Goal: Information Seeking & Learning: Learn about a topic

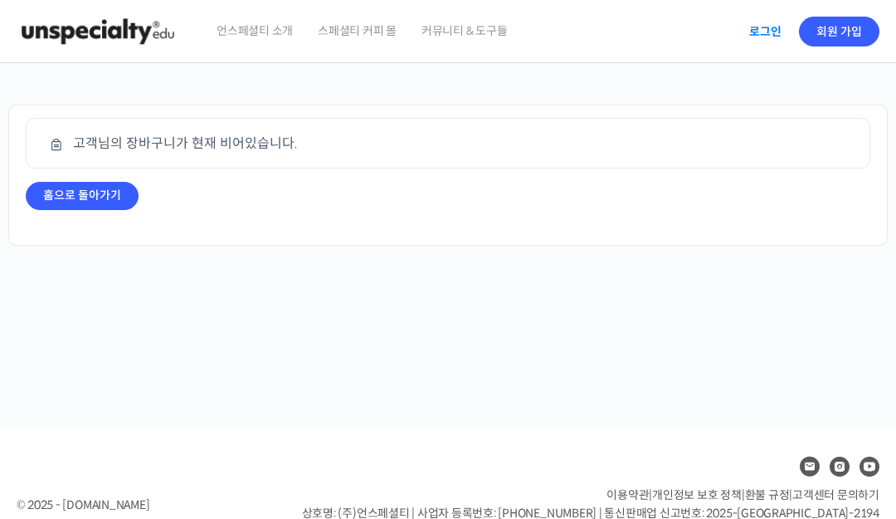
click at [768, 26] on link "로그인" at bounding box center [765, 31] width 52 height 38
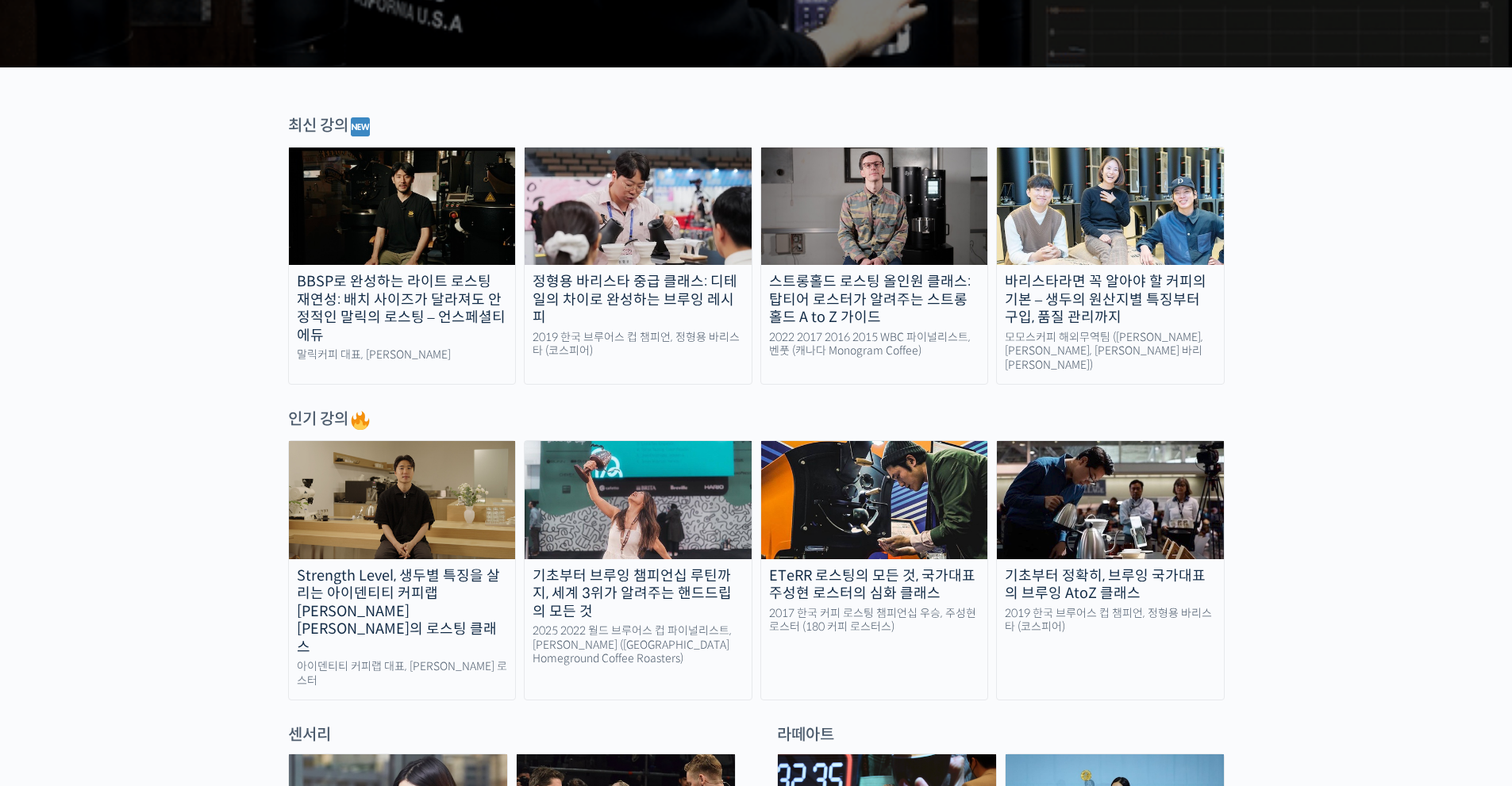
drag, startPoint x: 71, startPoint y: 505, endPoint x: 208, endPoint y: 528, distance: 138.9
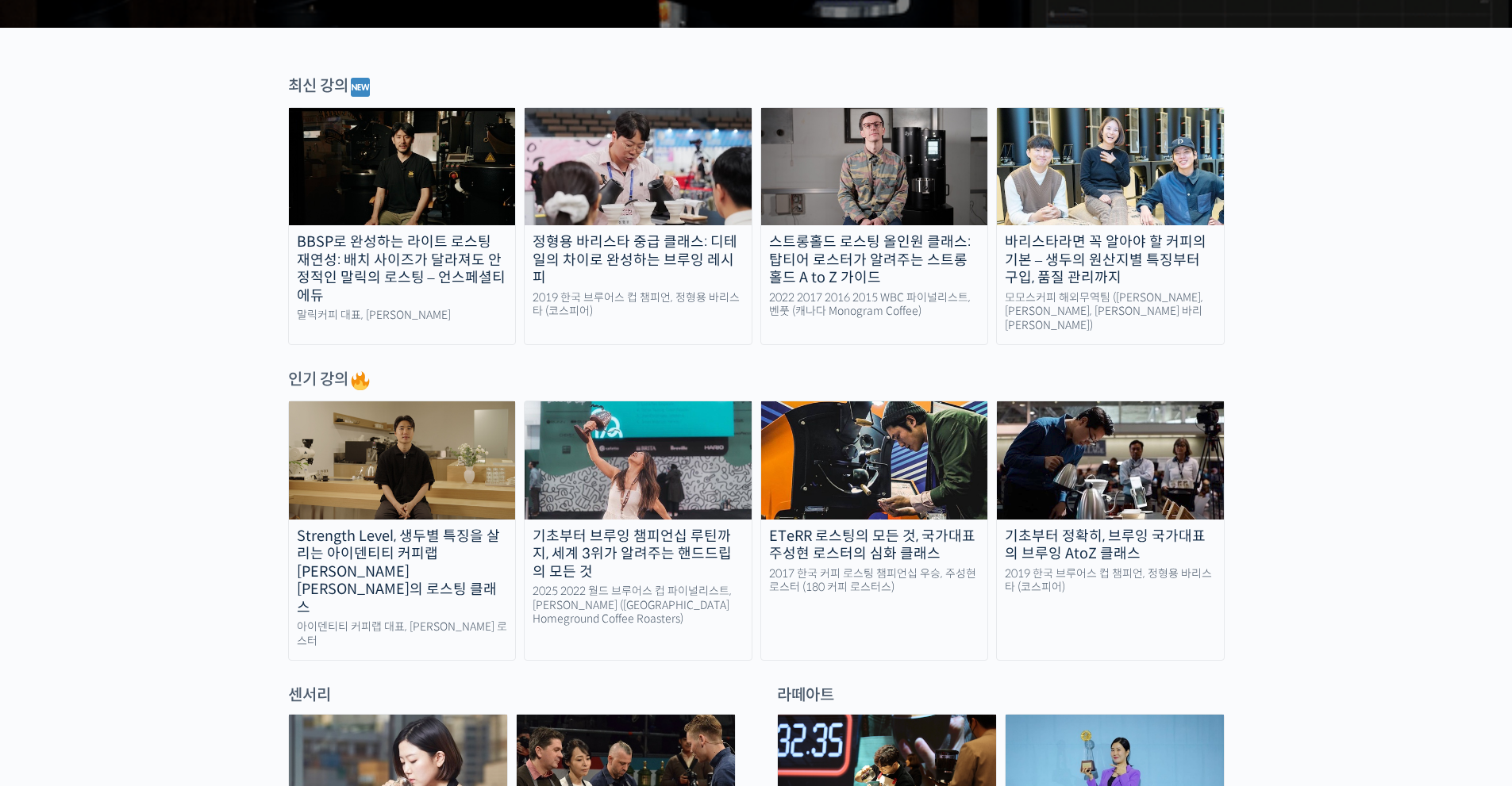
click at [378, 471] on img at bounding box center [402, 460] width 227 height 118
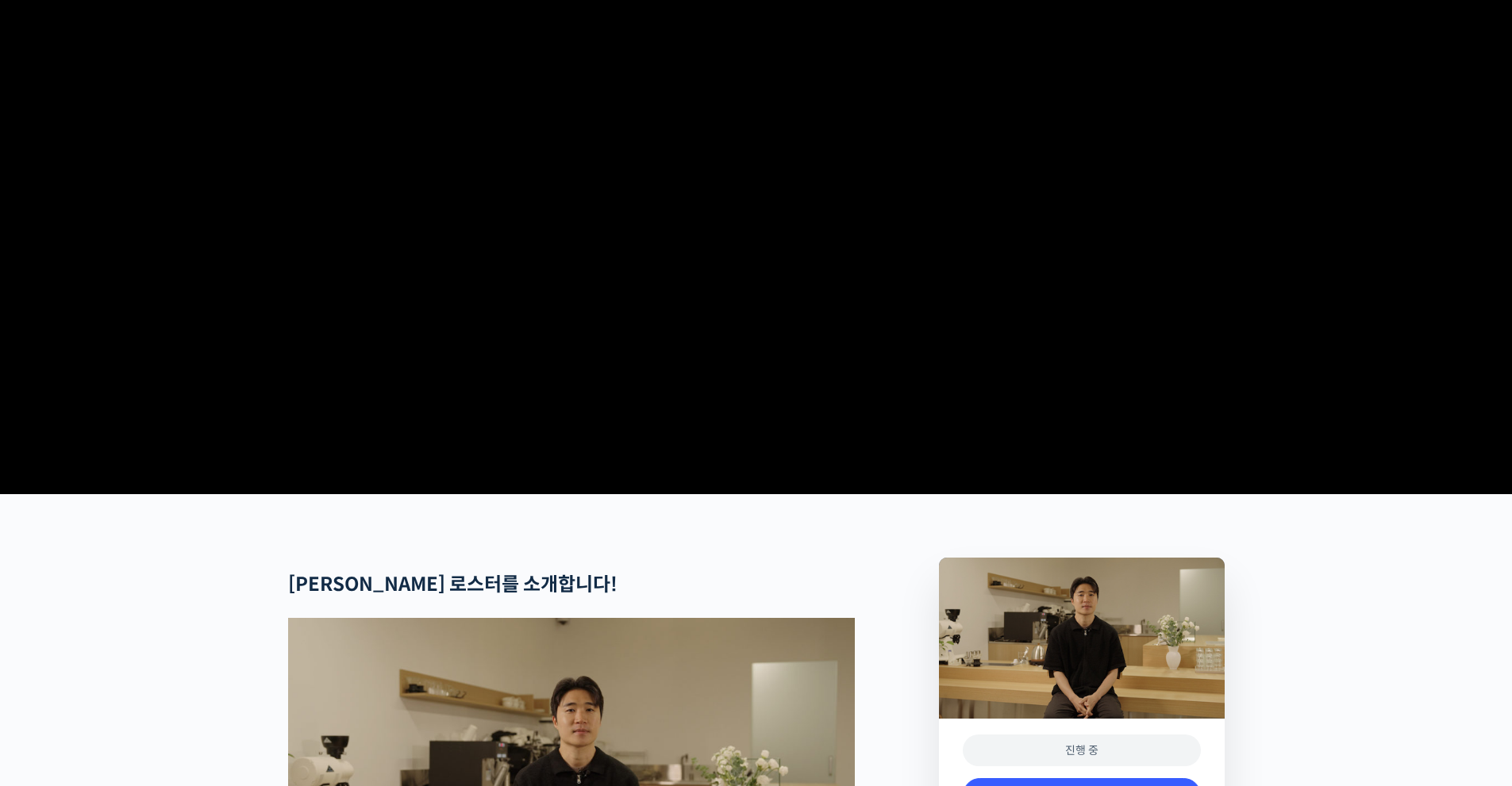
drag, startPoint x: 1376, startPoint y: 469, endPoint x: 1365, endPoint y: 459, distance: 14.9
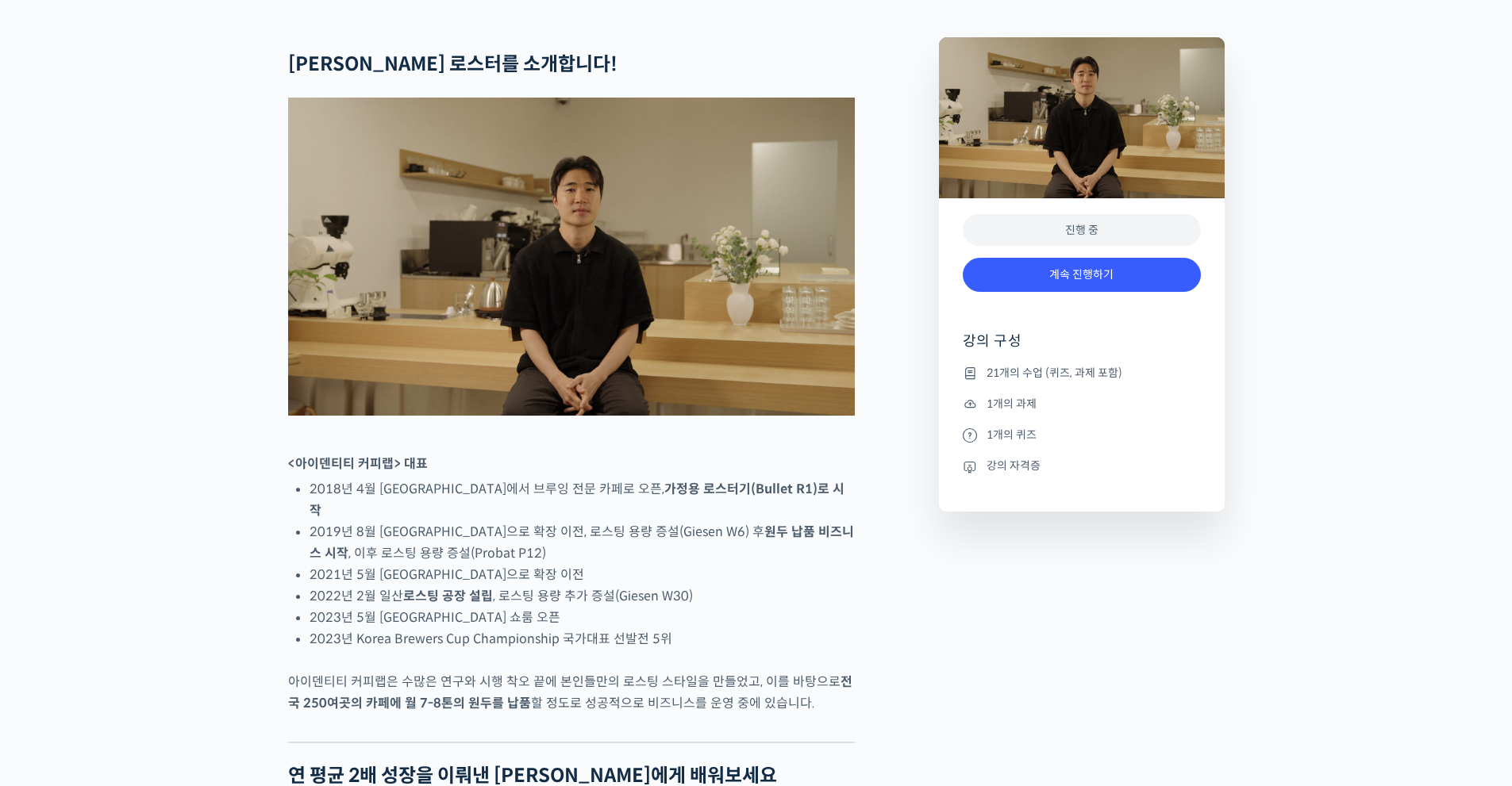
drag, startPoint x: 1290, startPoint y: 431, endPoint x: 1287, endPoint y: 512, distance: 81.1
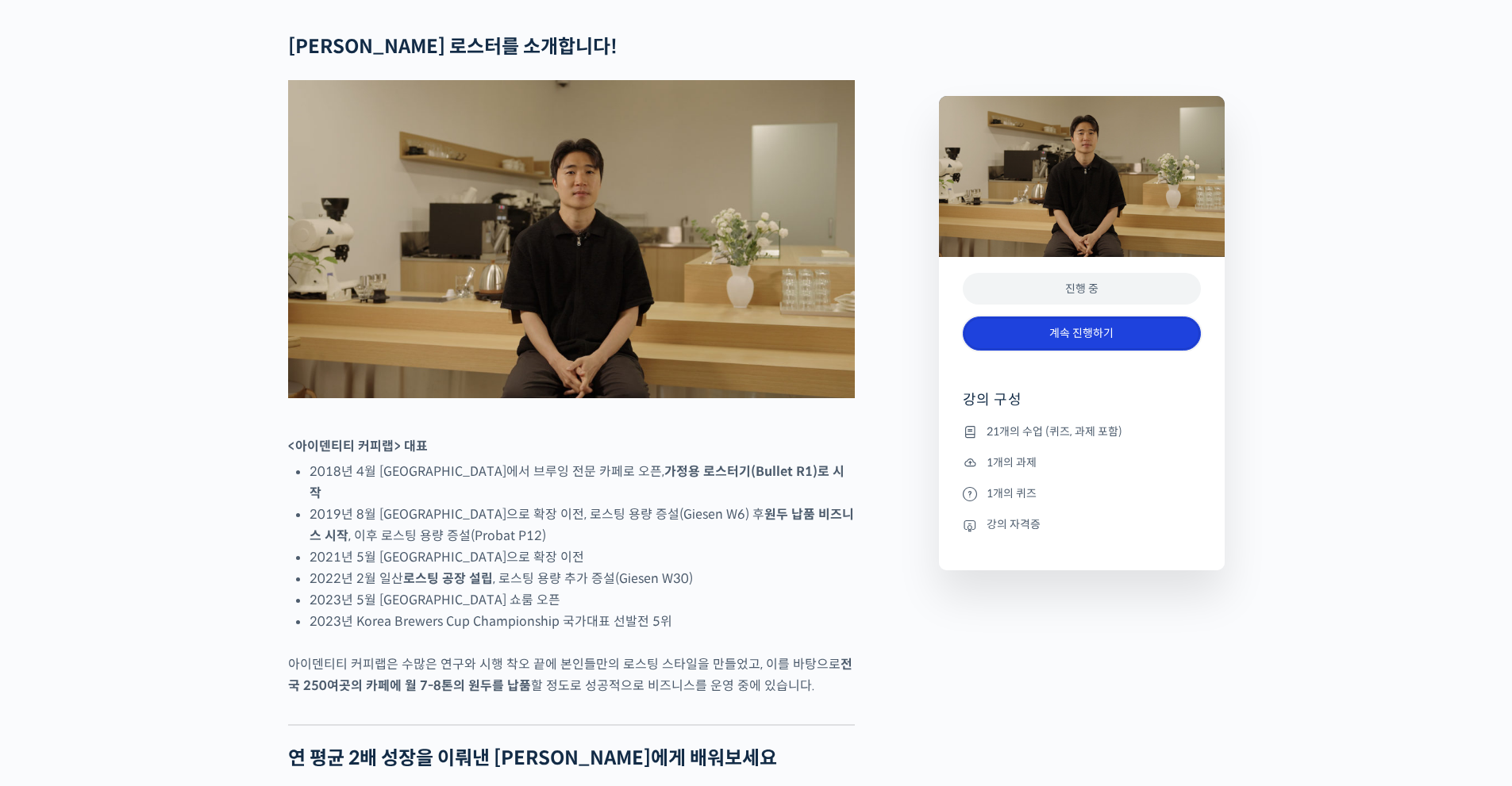
click at [1060, 350] on link "계속 진행하기" at bounding box center [1082, 334] width 238 height 34
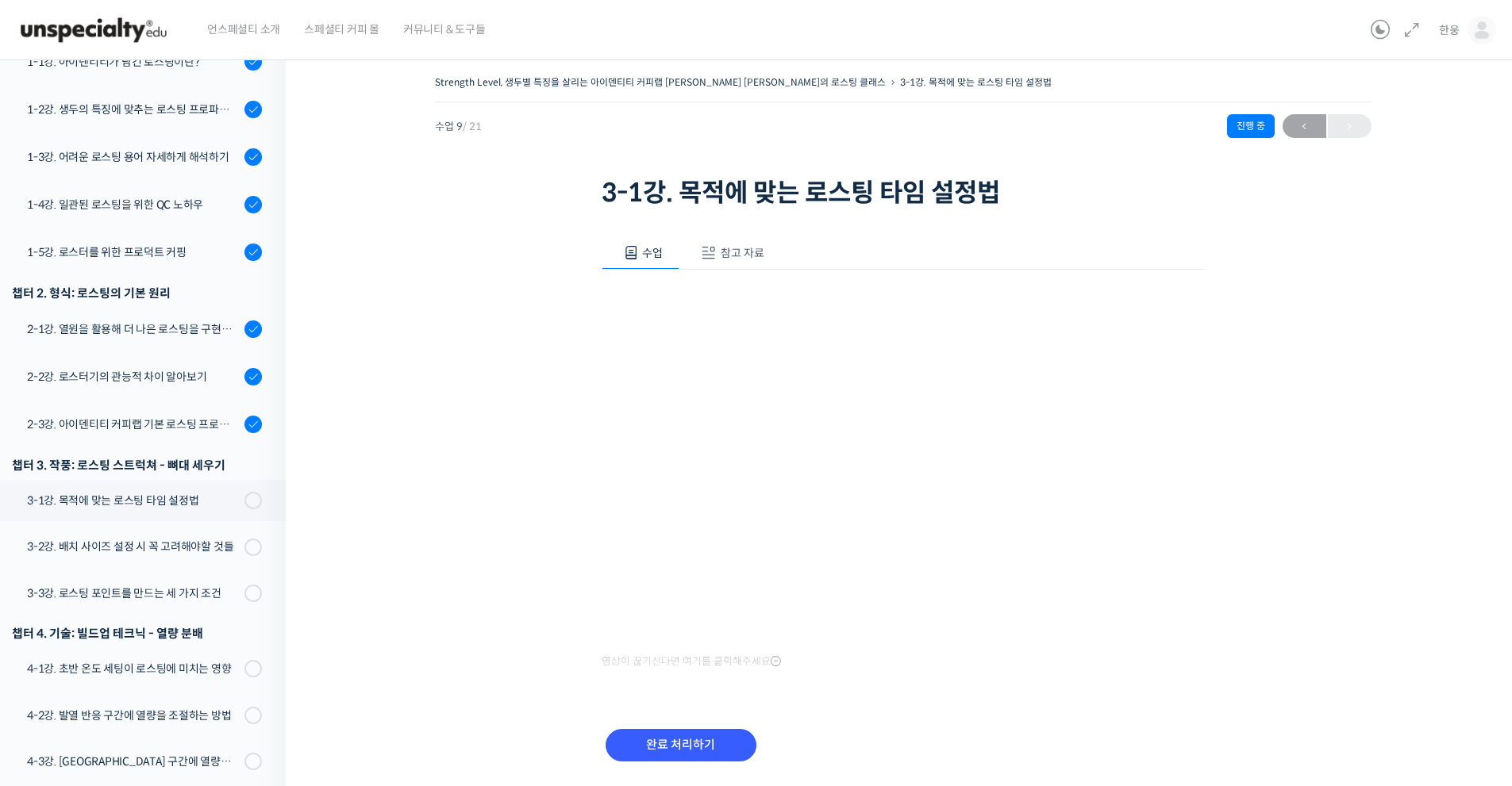
scroll to position [348, 0]
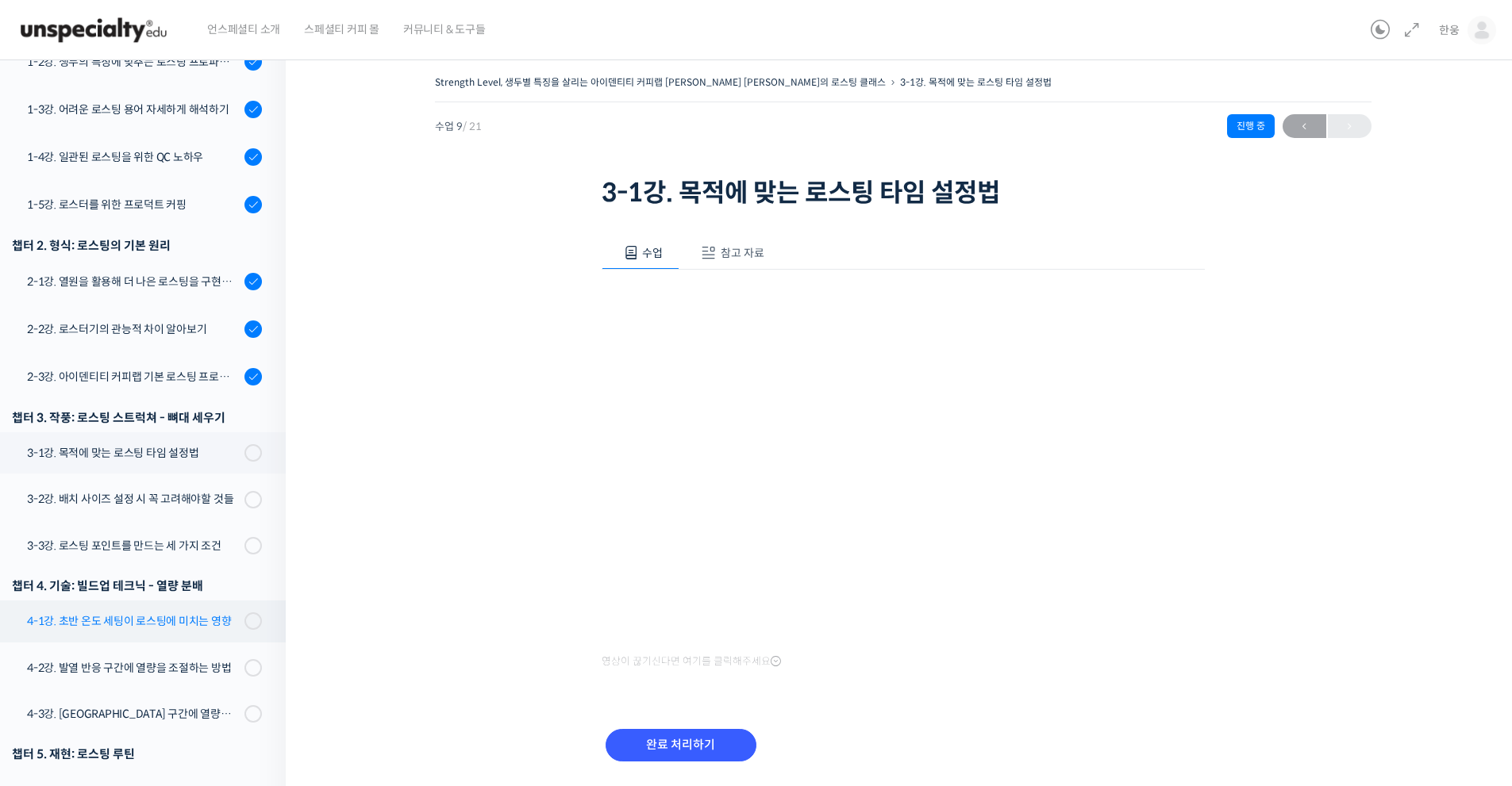
click at [189, 613] on div "4-1강. 초반 온도 세팅이 로스팅에 미치는 영향" at bounding box center [133, 622] width 212 height 17
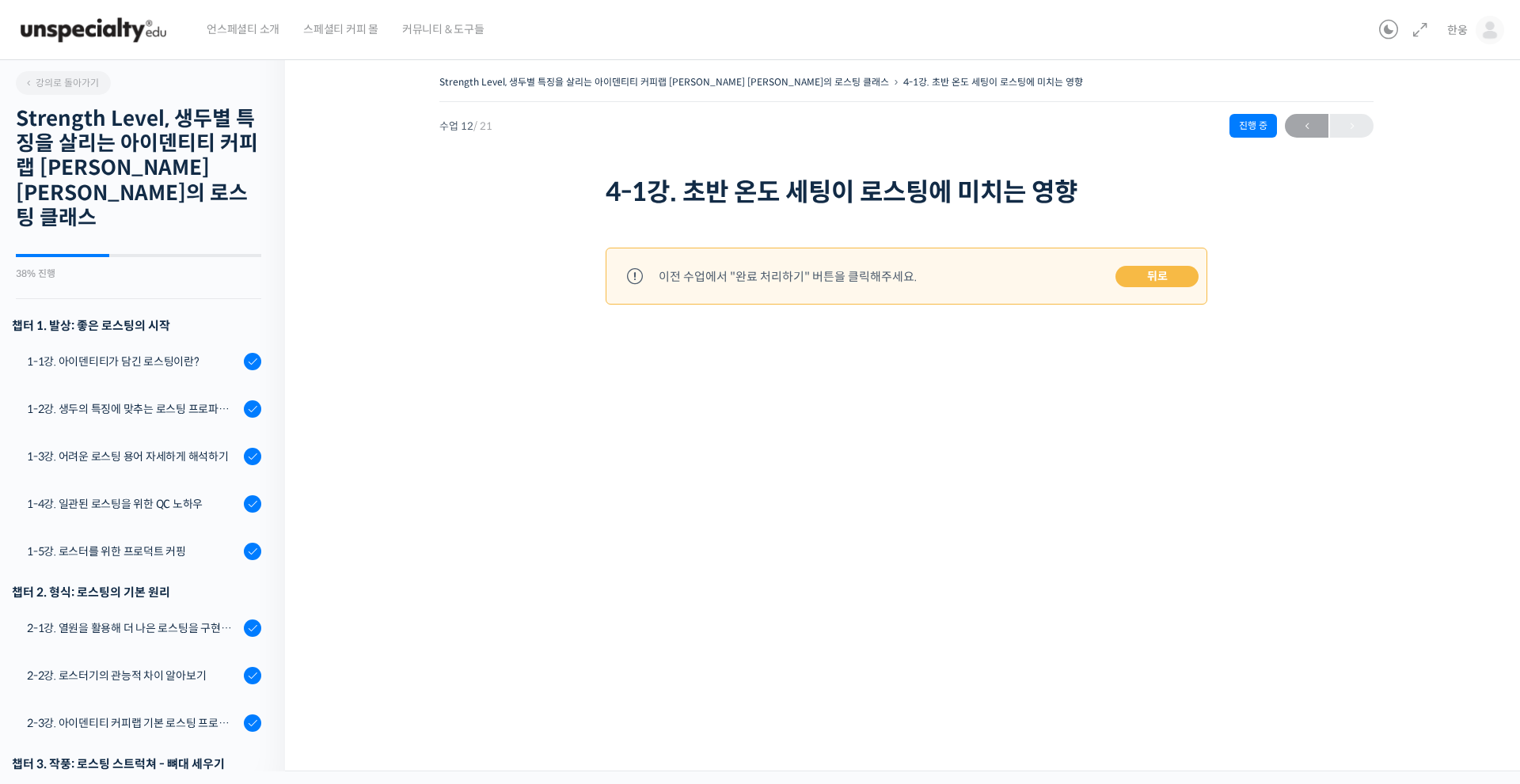
scroll to position [709, 0]
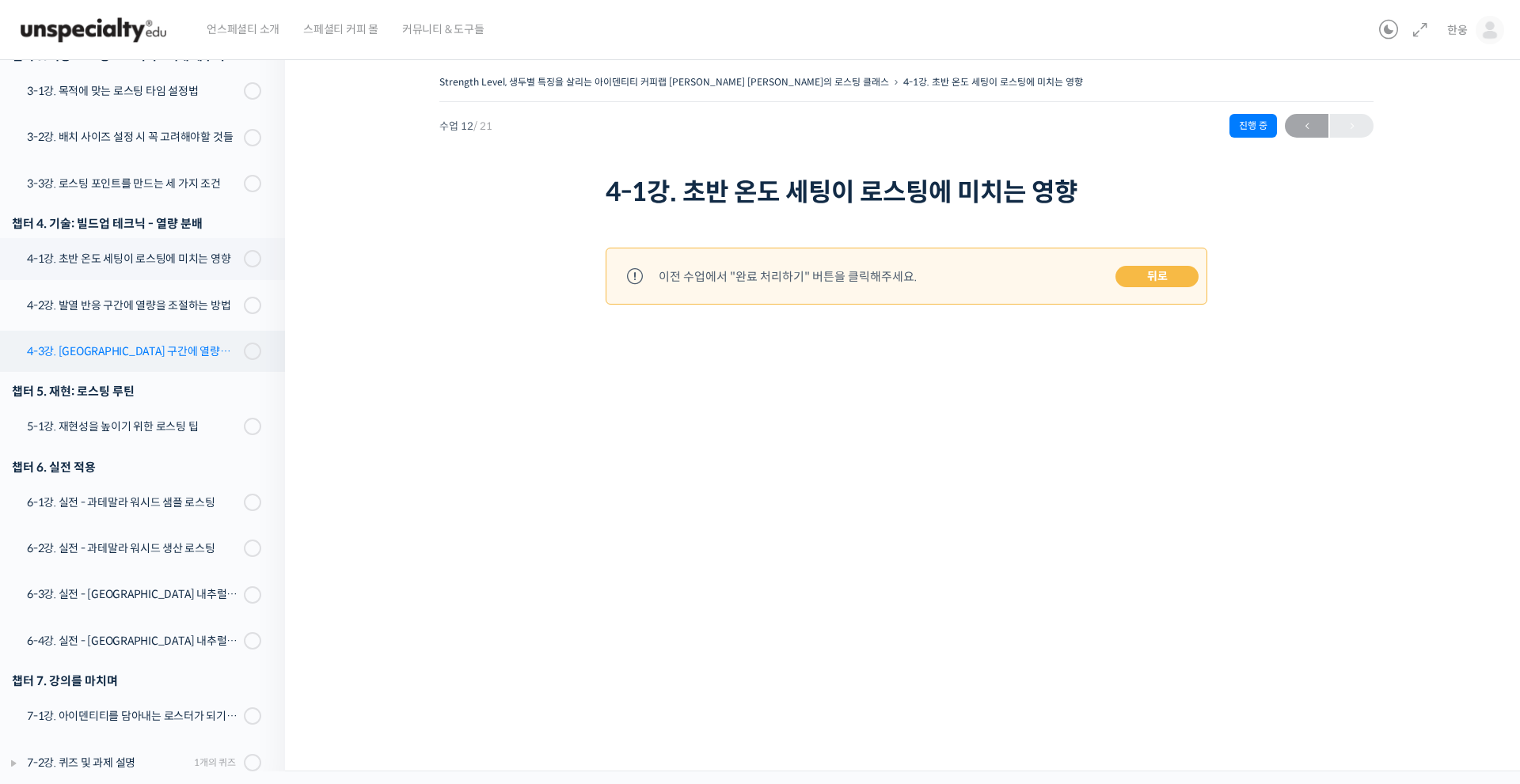
click at [175, 342] on div "4-3강. [GEOGRAPHIC_DATA] 구간에 열량을 조절하는 방법" at bounding box center [133, 351] width 212 height 17
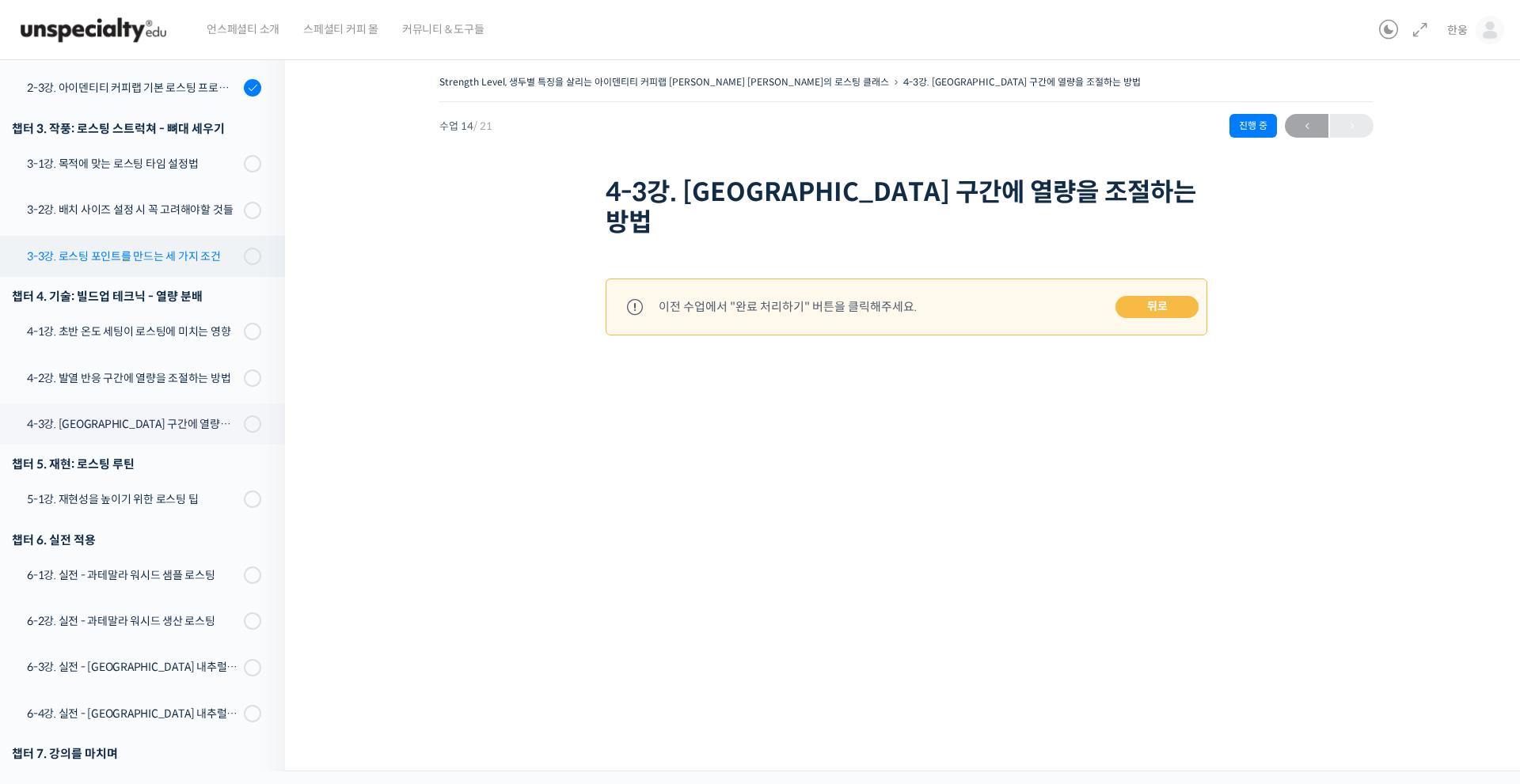
scroll to position [603, 0]
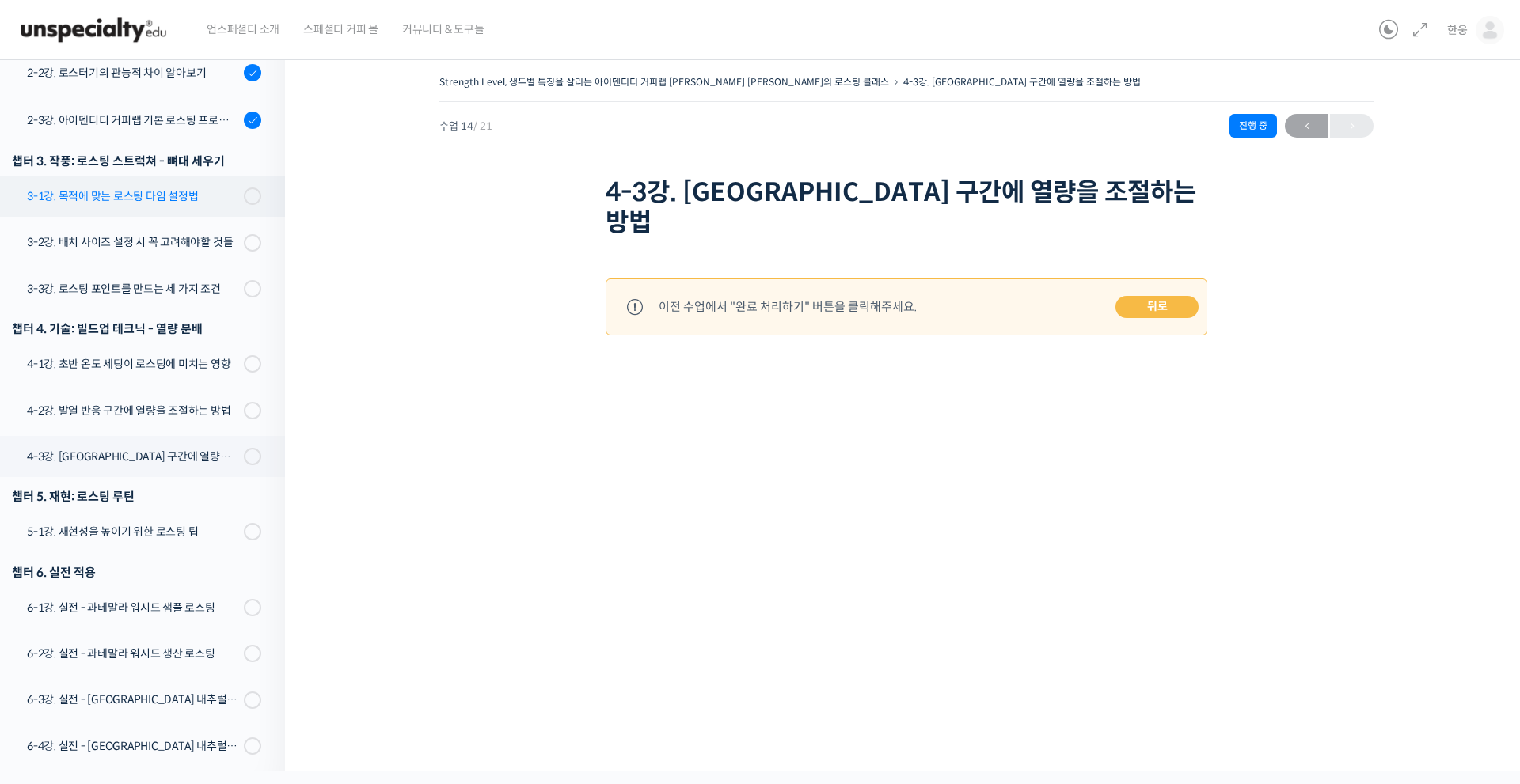
click at [151, 175] on link "3-1강. 목적에 맞는 로스팅 타임 설정법" at bounding box center [138, 196] width 293 height 41
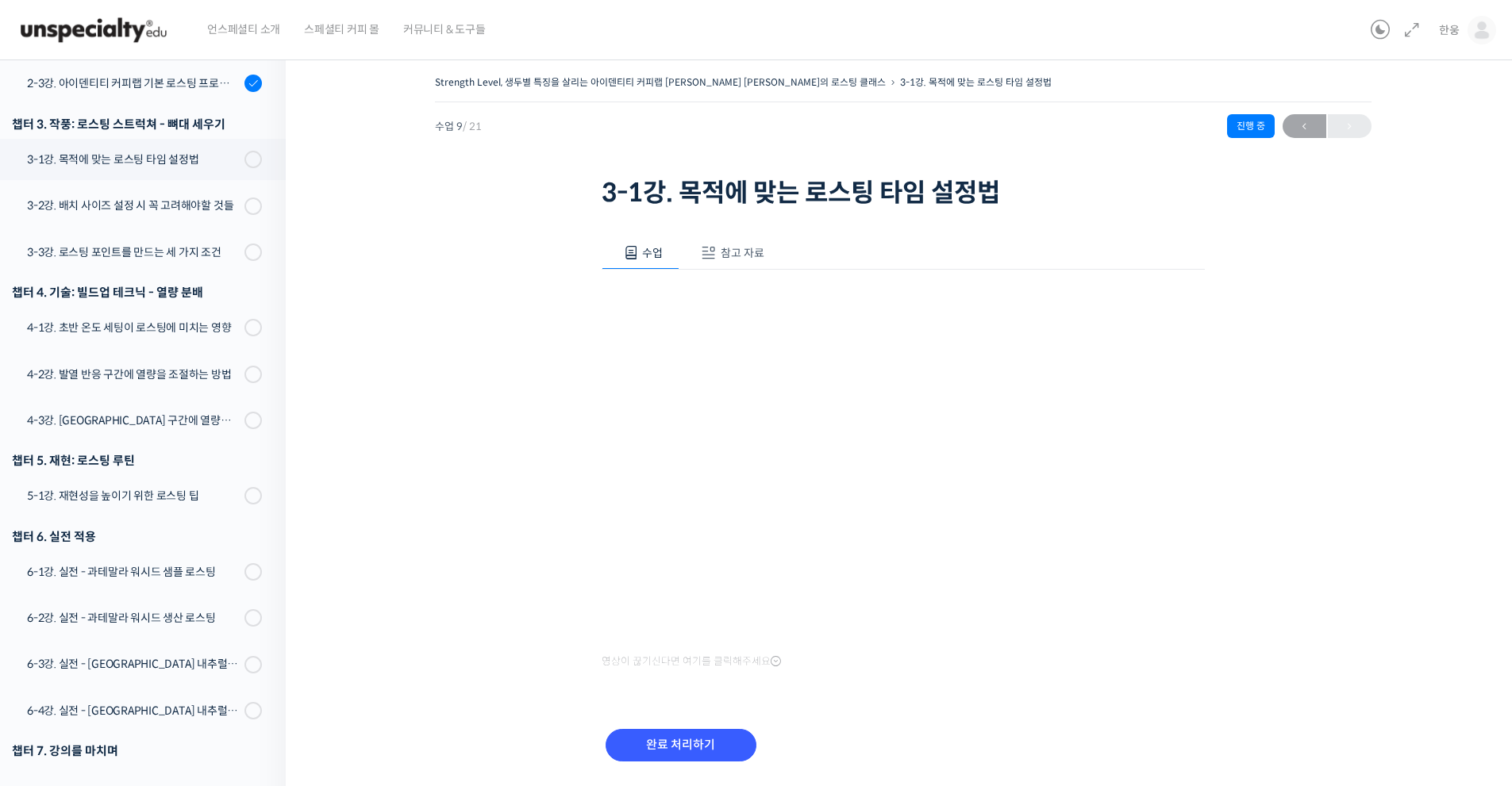
scroll to position [666, 0]
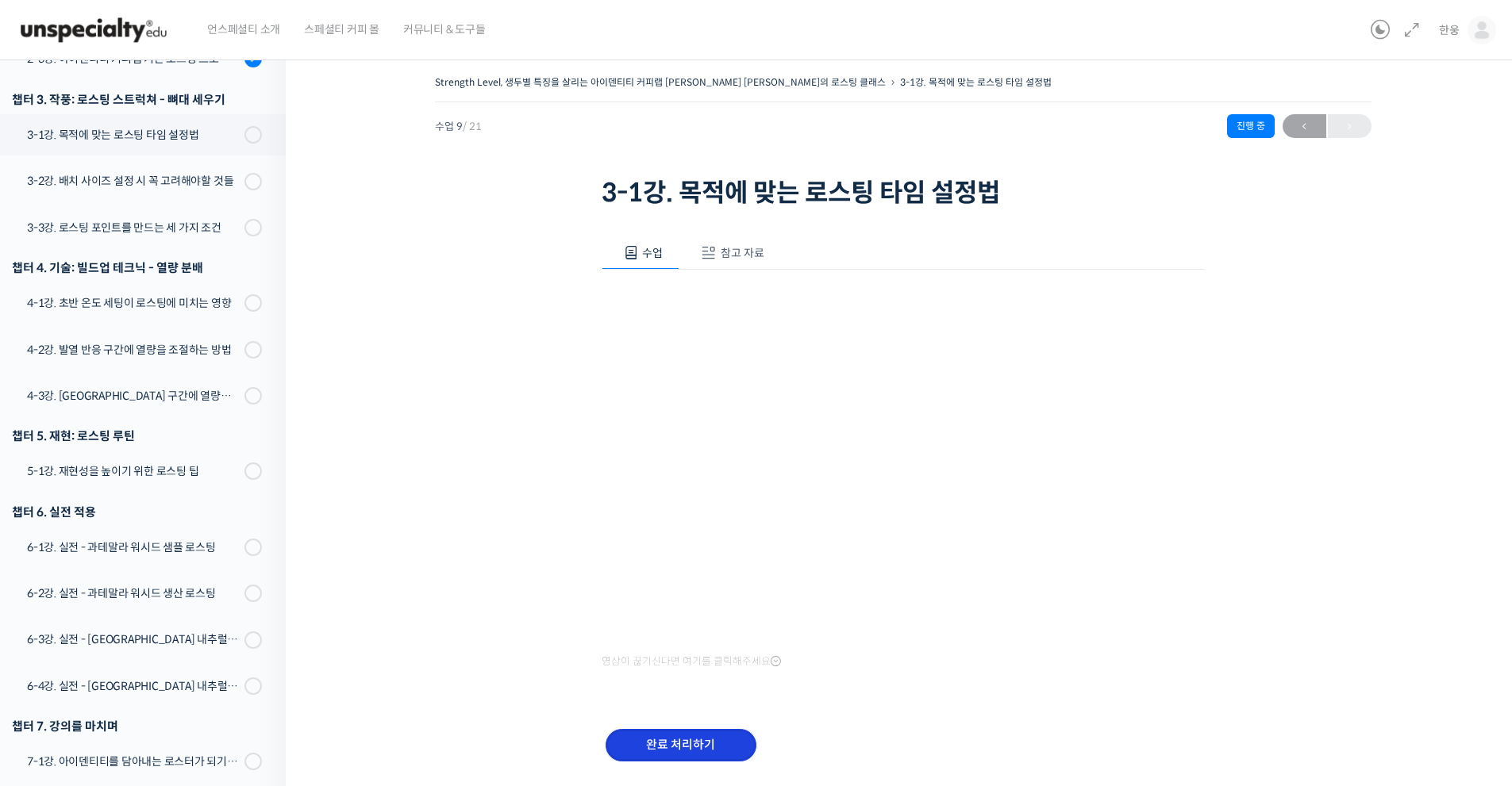
click at [669, 734] on input "완료 처리하기" at bounding box center [681, 746] width 151 height 33
click at [673, 751] on input "완료 처리하기" at bounding box center [681, 746] width 151 height 33
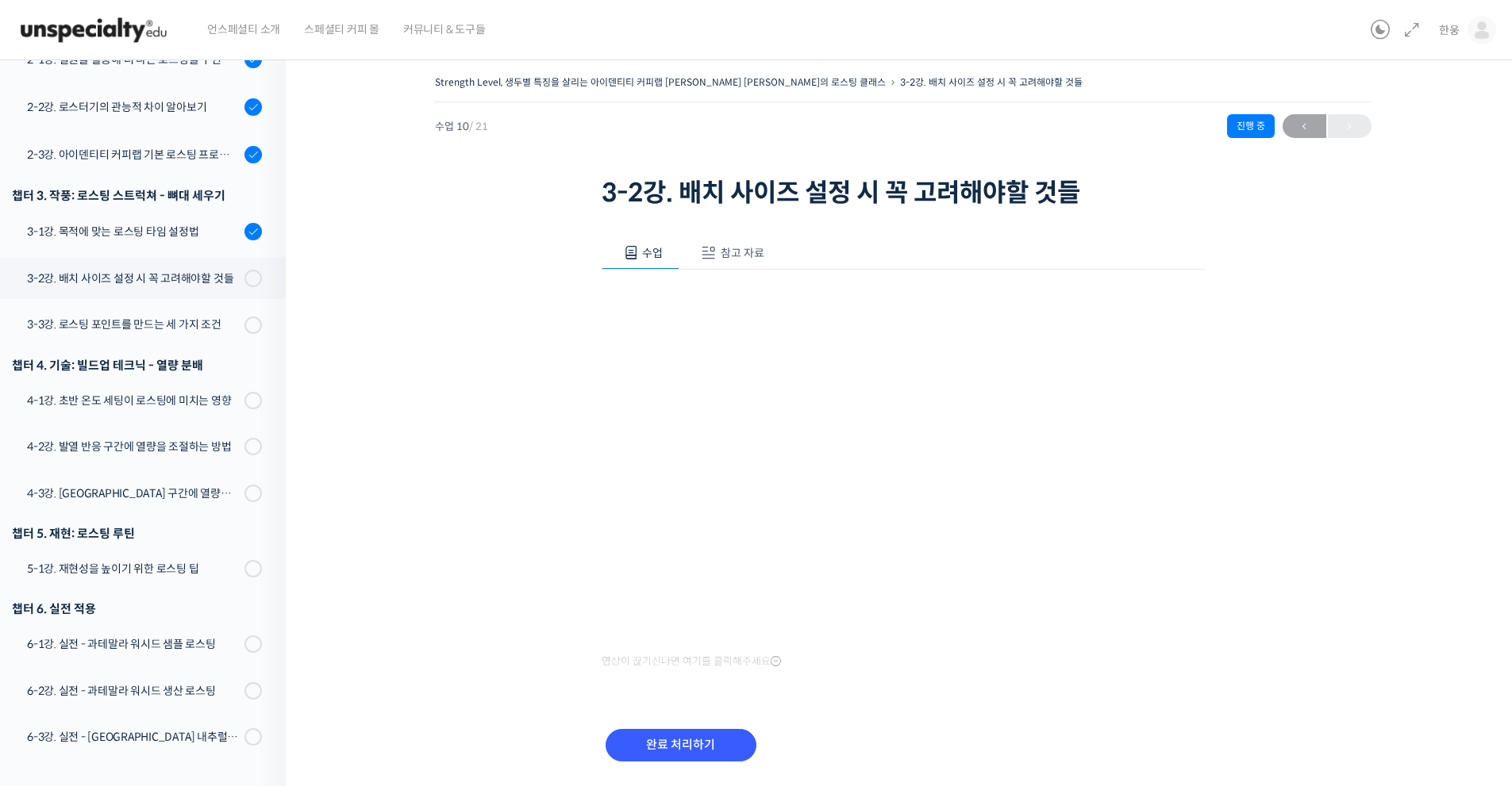
scroll to position [711, 0]
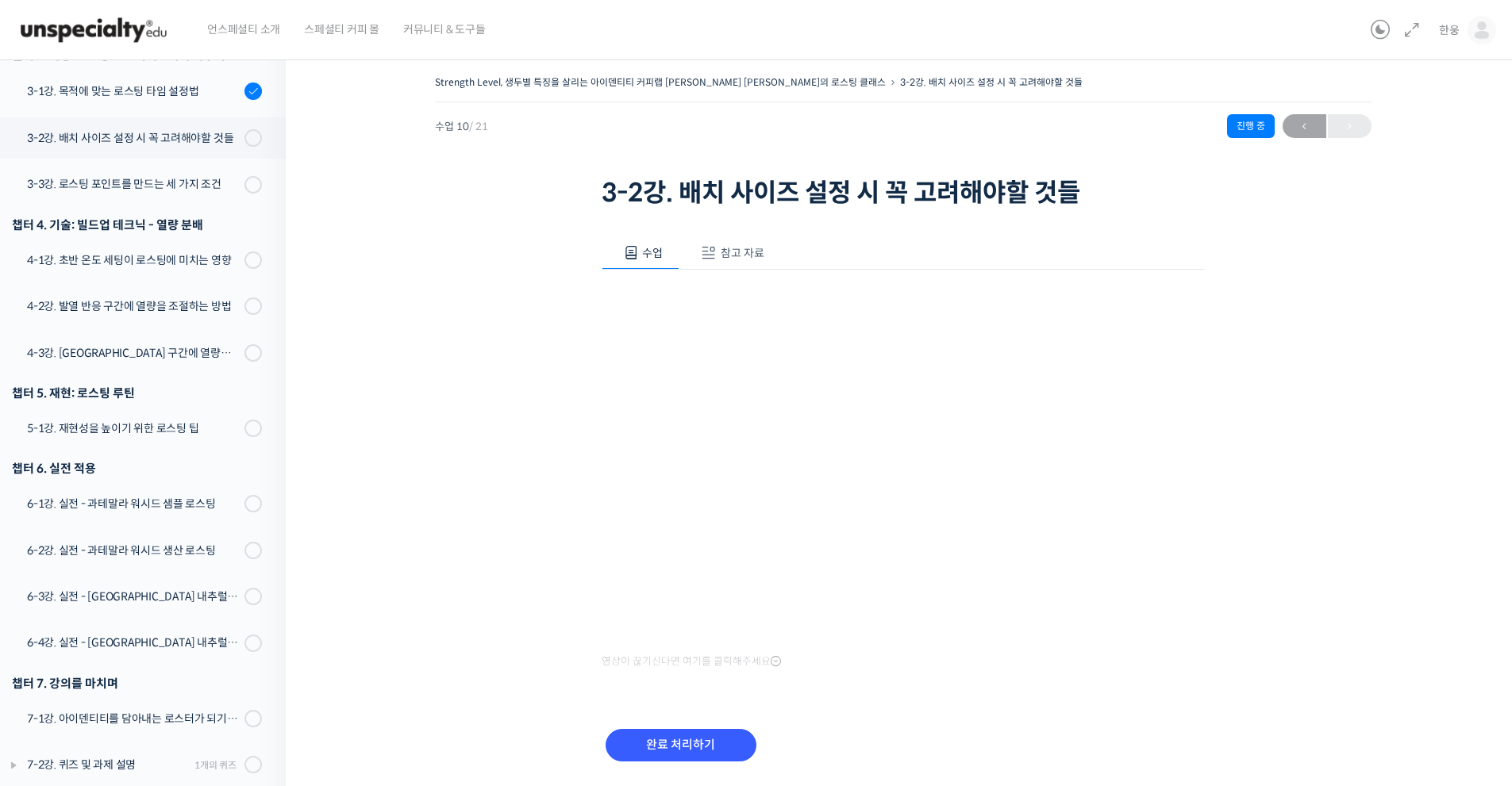
click at [185, 138] on li "3-2강. 배치 사이즈 설정시 꼭 고려해야할 것들" at bounding box center [139, 141] width 294 height 46
click at [198, 126] on link "3-2강. 배치 사이즈 설정시 꼭 고려해야할 것들" at bounding box center [139, 138] width 294 height 41
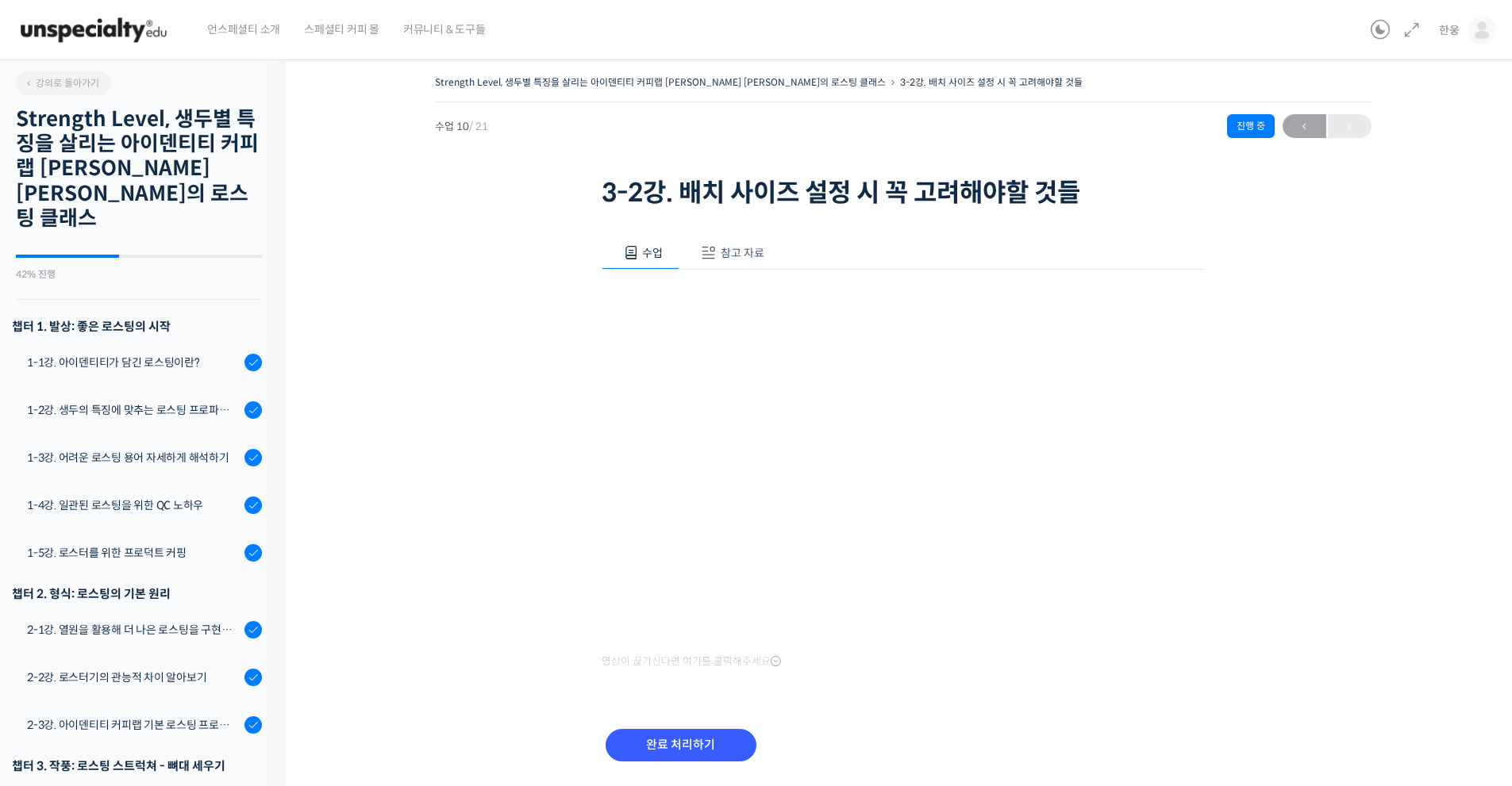
scroll to position [711, 0]
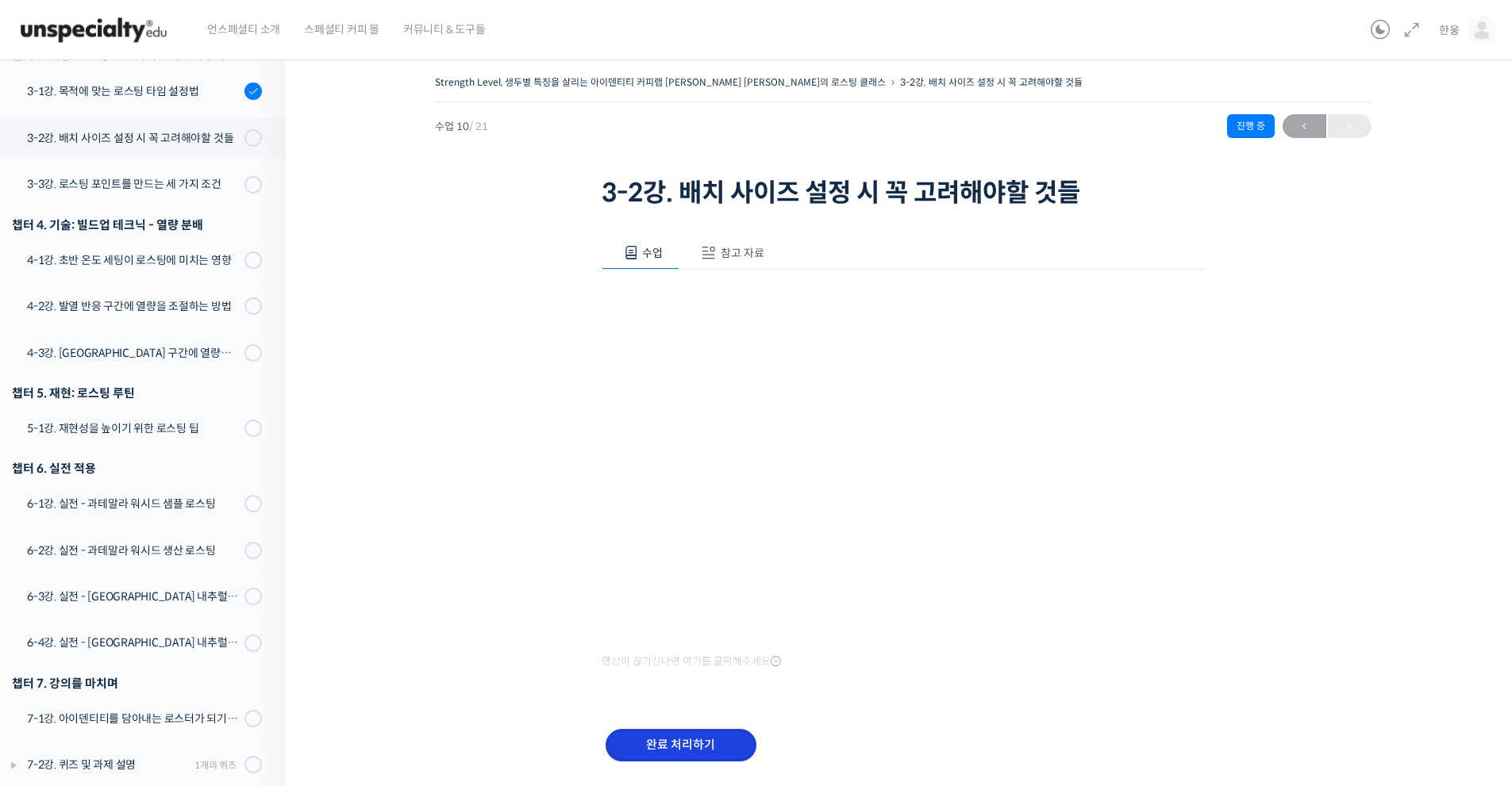
click at [728, 744] on input "완료 처리하기" at bounding box center [681, 746] width 151 height 33
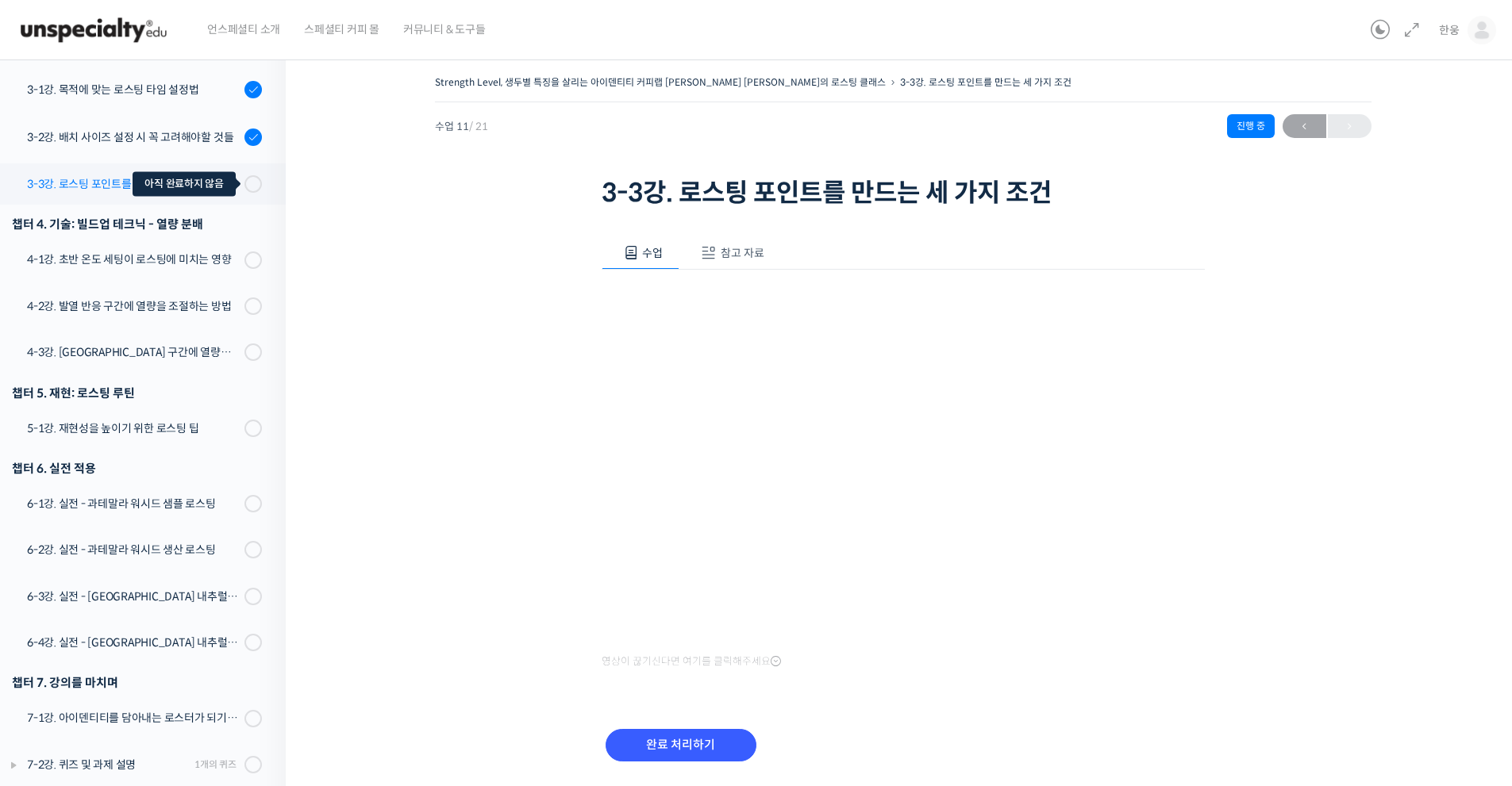
click at [245, 175] on div at bounding box center [253, 184] width 17 height 17
click at [692, 739] on input "완료 처리하기" at bounding box center [681, 746] width 151 height 33
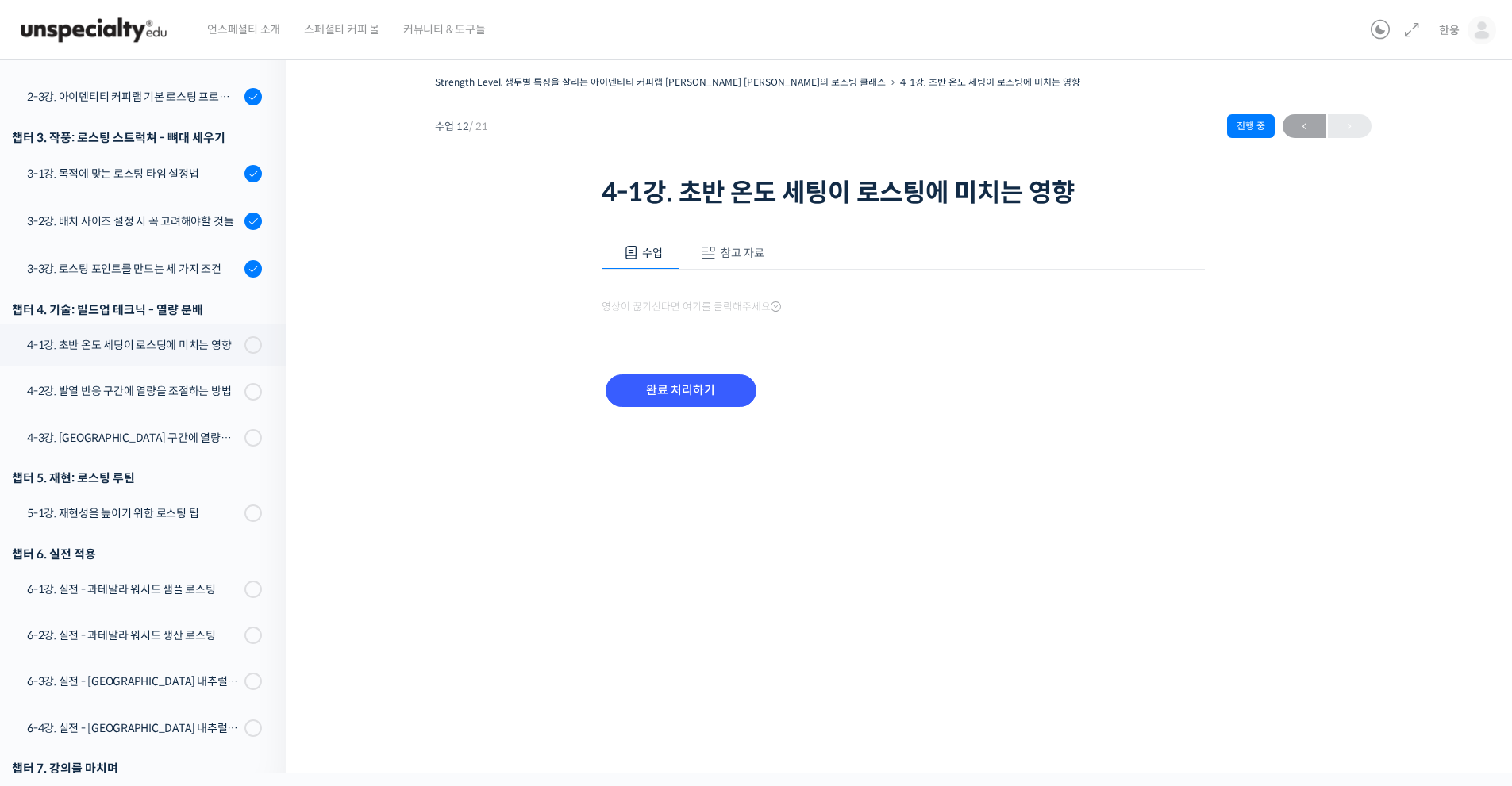
click at [741, 263] on button "참고 자료" at bounding box center [730, 252] width 101 height 33
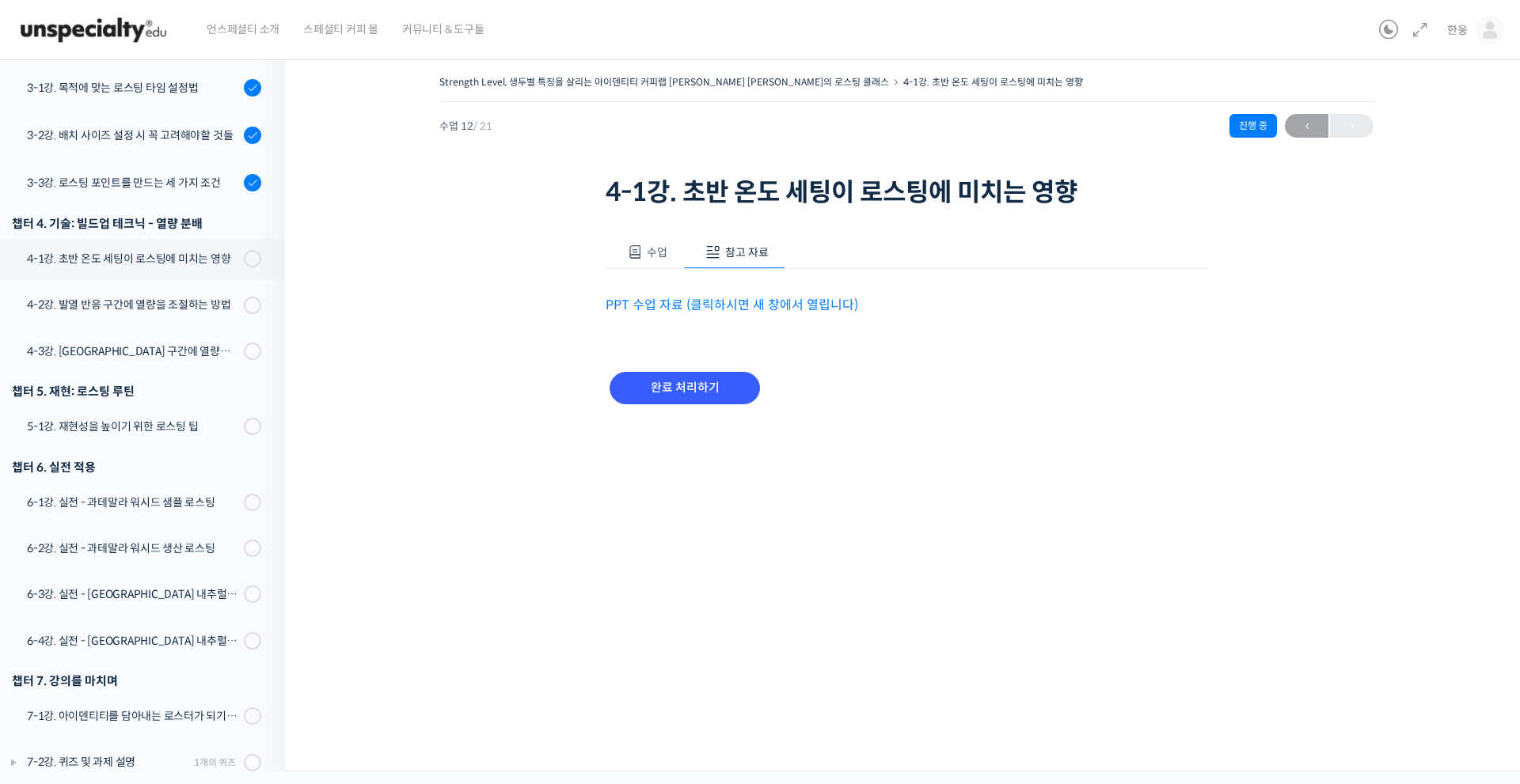
click at [739, 262] on button "참고 자료" at bounding box center [735, 252] width 101 height 33
click at [719, 372] on input "완료 처리하기" at bounding box center [685, 388] width 151 height 32
click at [244, 250] on span at bounding box center [248, 258] width 9 height 17
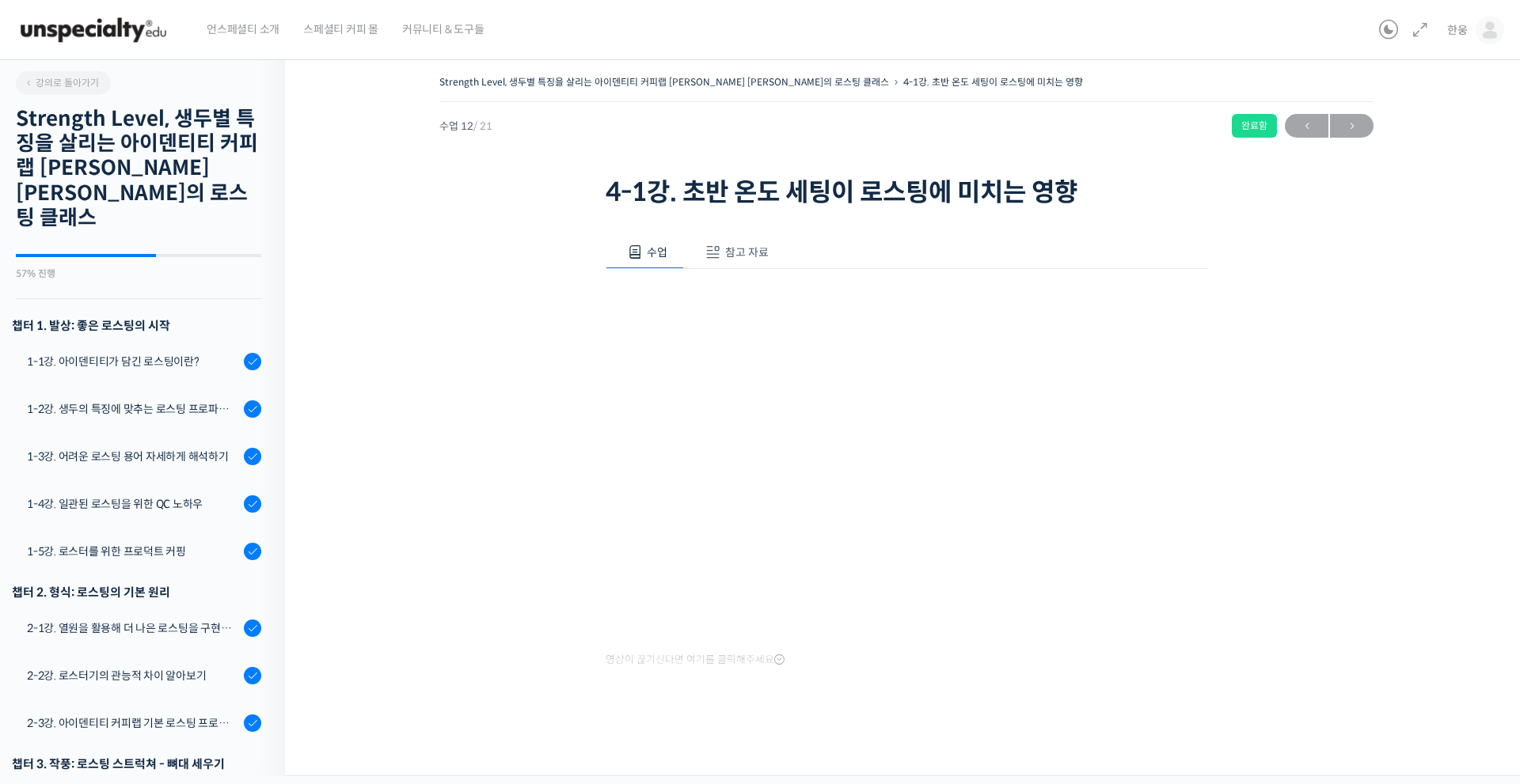
scroll to position [713, 0]
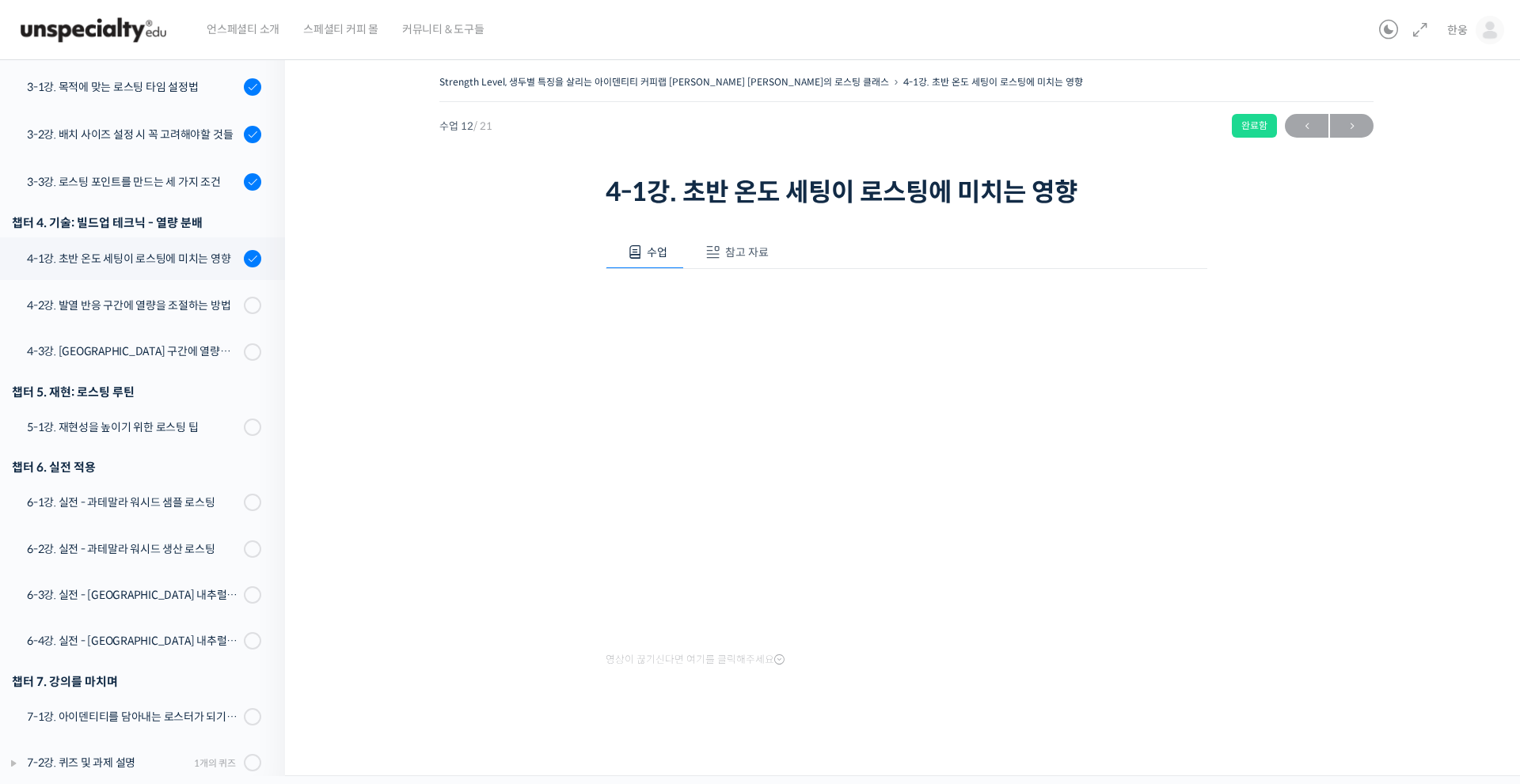
click at [734, 265] on button "참고 자료" at bounding box center [735, 252] width 101 height 33
click at [695, 312] on link "PPT 수업 자료 (클릭하시면 새 창에서 열립니다)" at bounding box center [732, 304] width 253 height 16
click at [682, 268] on button "수업" at bounding box center [645, 252] width 78 height 33
click at [672, 262] on button "수업" at bounding box center [645, 252] width 78 height 33
click at [988, 36] on div "언스페셜티 소개 스페셜티 커피 몰 커뮤니티 & 도구들" at bounding box center [783, 30] width 1178 height 60
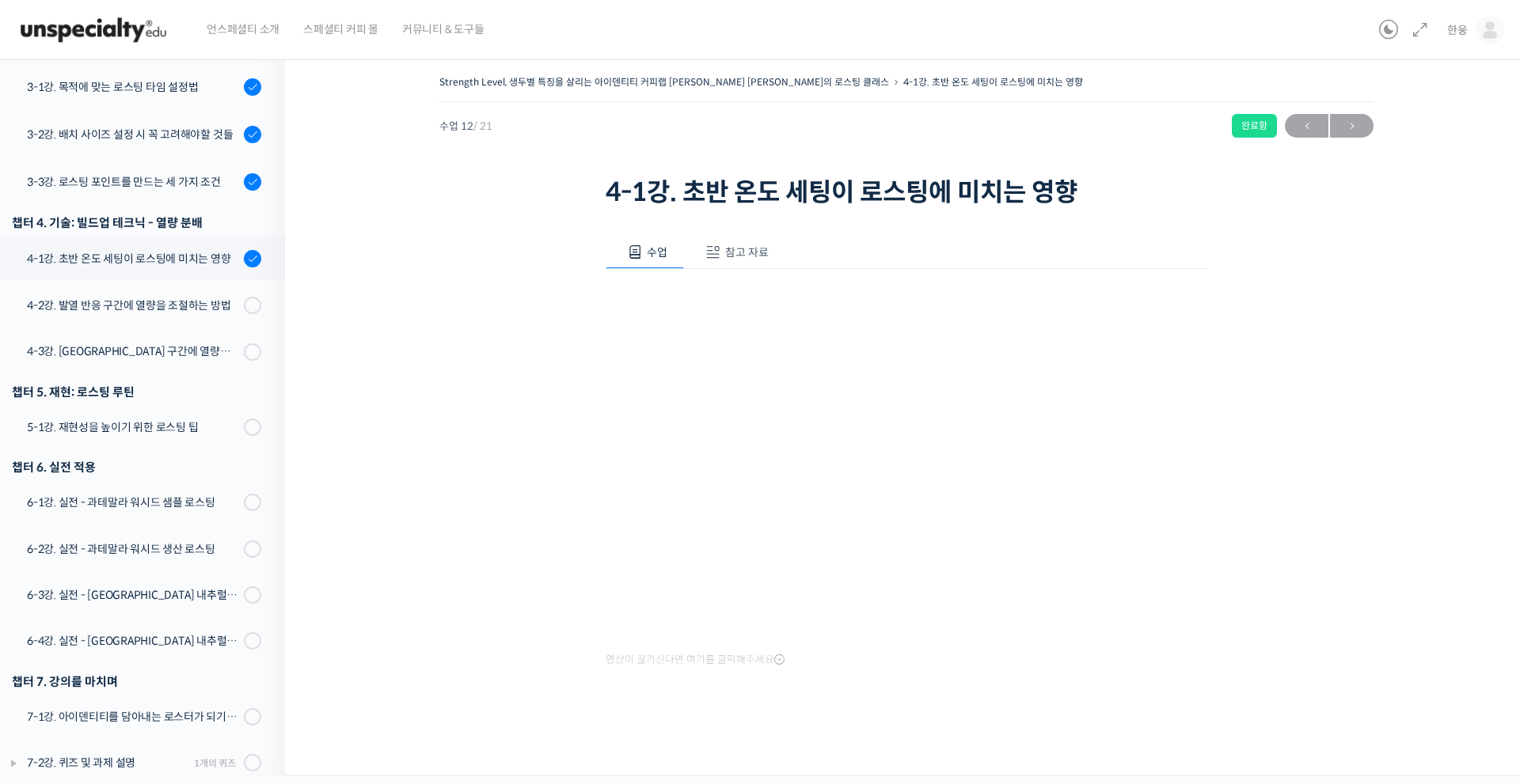
scroll to position [643, 0]
